Goal: Manage account settings

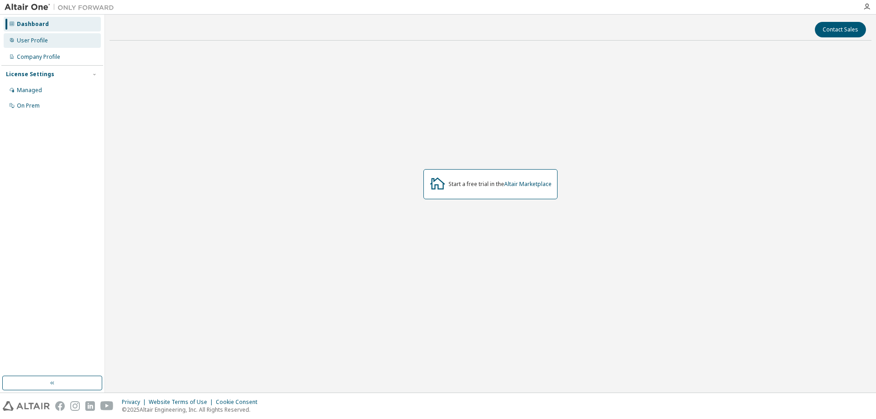
click at [45, 45] on div "User Profile" at bounding box center [52, 40] width 97 height 15
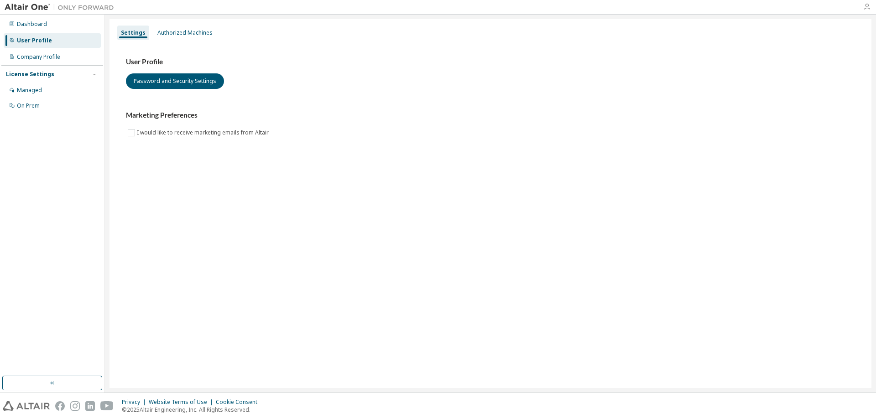
click at [865, 10] on icon "button" at bounding box center [866, 6] width 7 height 7
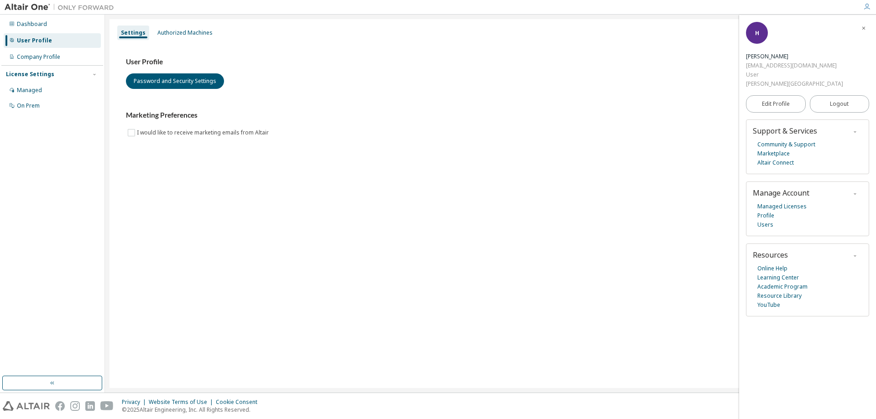
click at [466, 84] on div "User Profile Password and Security Settings" at bounding box center [490, 72] width 729 height 31
click at [26, 22] on div "Dashboard" at bounding box center [32, 24] width 30 height 7
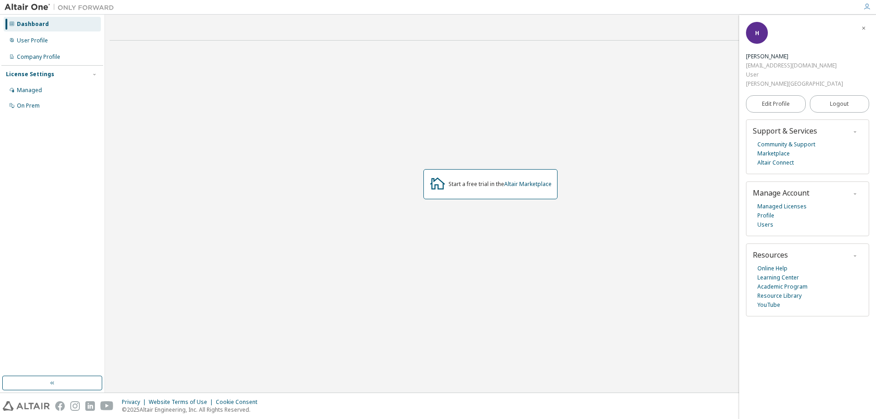
click at [869, 7] on icon "button" at bounding box center [866, 6] width 7 height 7
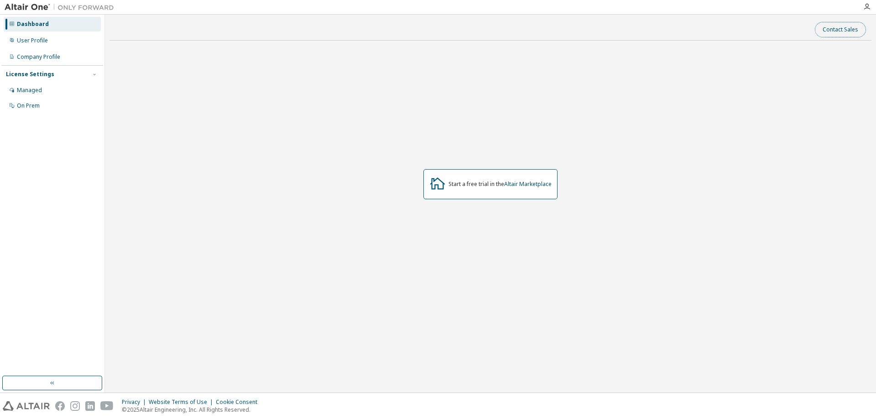
click at [834, 31] on button "Contact Sales" at bounding box center [840, 30] width 51 height 16
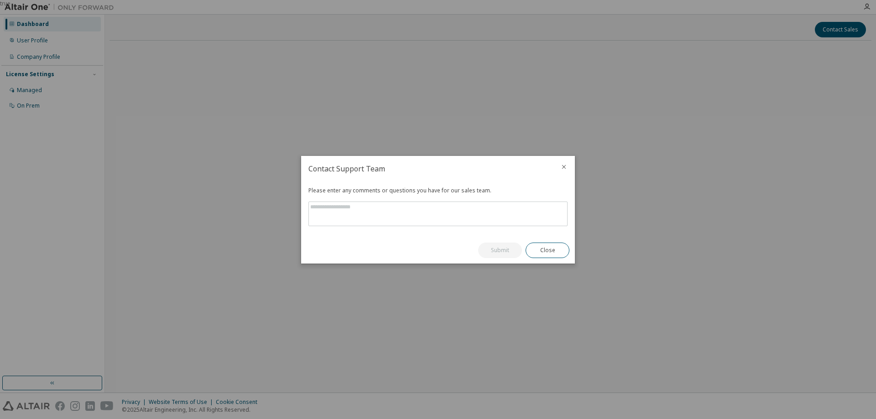
click at [566, 165] on icon "close" at bounding box center [563, 166] width 7 height 7
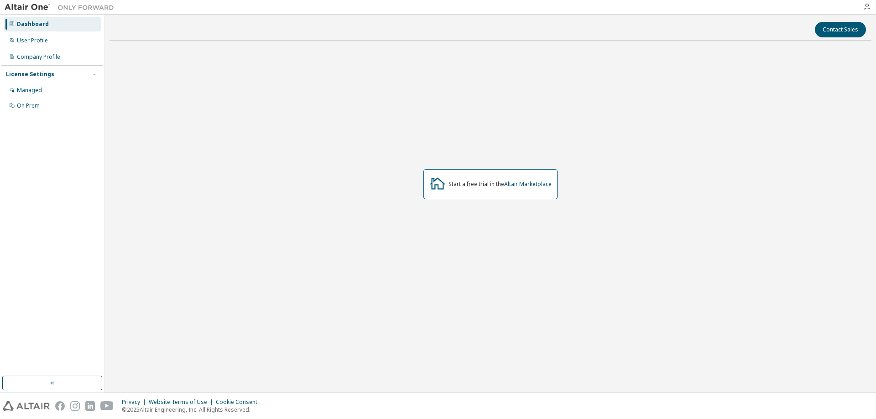
click at [863, 5] on div at bounding box center [867, 6] width 18 height 7
click at [868, 6] on icon "button" at bounding box center [866, 6] width 7 height 7
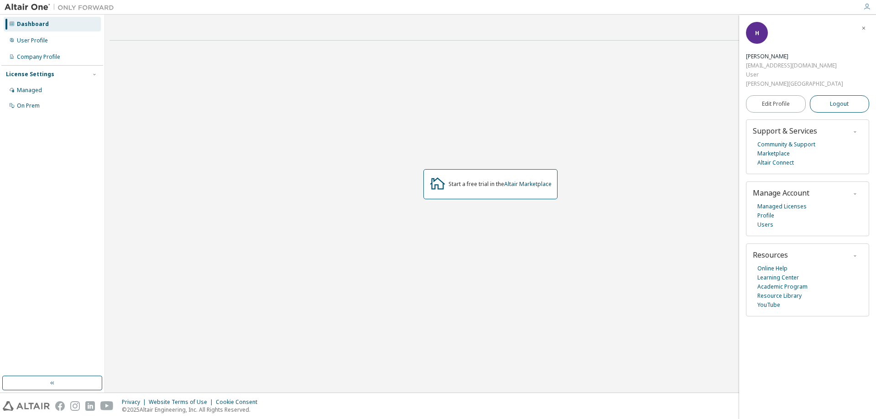
click at [827, 95] on button "Logout" at bounding box center [840, 103] width 60 height 17
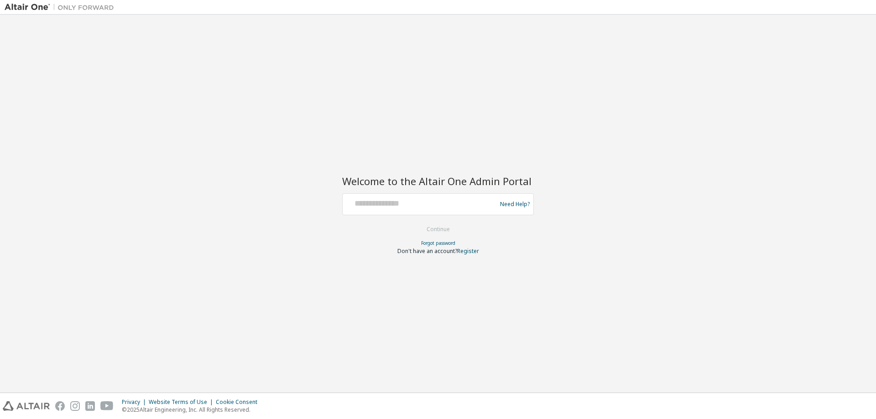
click at [19, 8] on img at bounding box center [62, 7] width 114 height 9
